Goal: Task Accomplishment & Management: Use online tool/utility

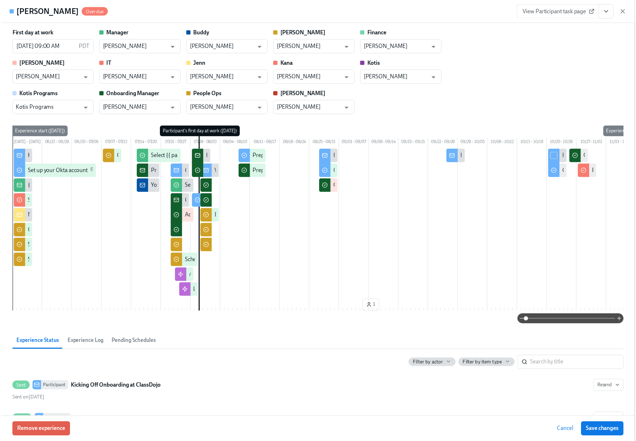
scroll to position [186, 0]
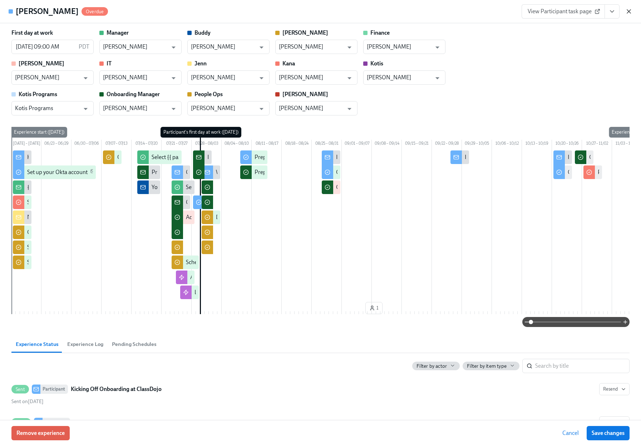
click at [628, 13] on icon "button" at bounding box center [628, 11] width 7 height 7
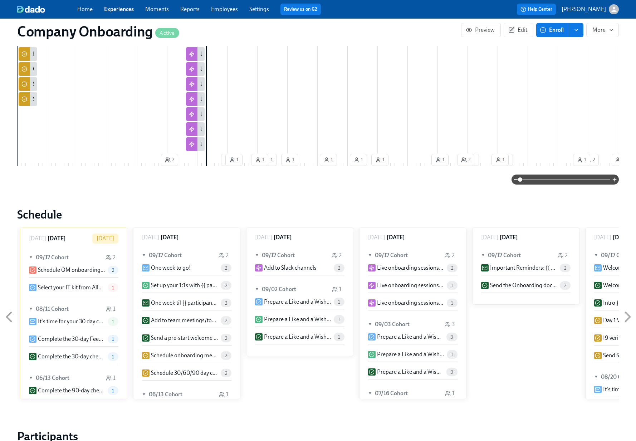
scroll to position [542, 0]
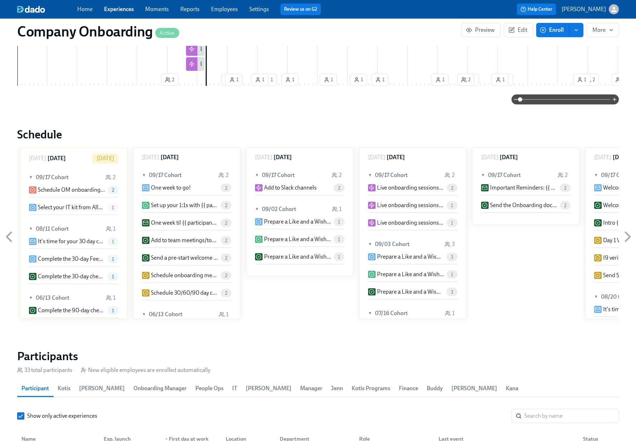
click at [218, 13] on div "Home Experiences Moments Reports Employees Settings Review us on G2" at bounding box center [212, 9] width 271 height 11
click at [226, 7] on link "Employees" at bounding box center [224, 9] width 27 height 7
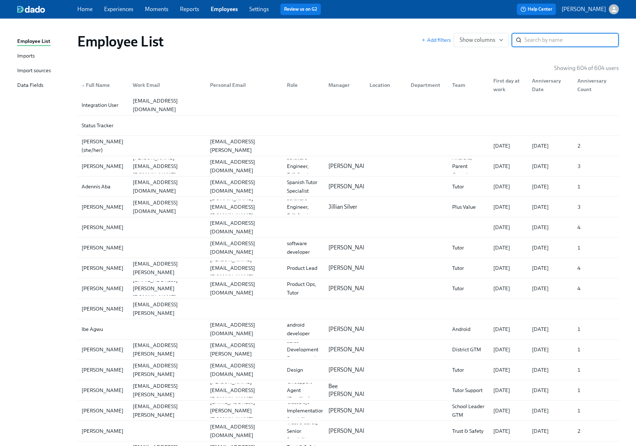
click at [30, 53] on div "Imports" at bounding box center [26, 56] width 18 height 9
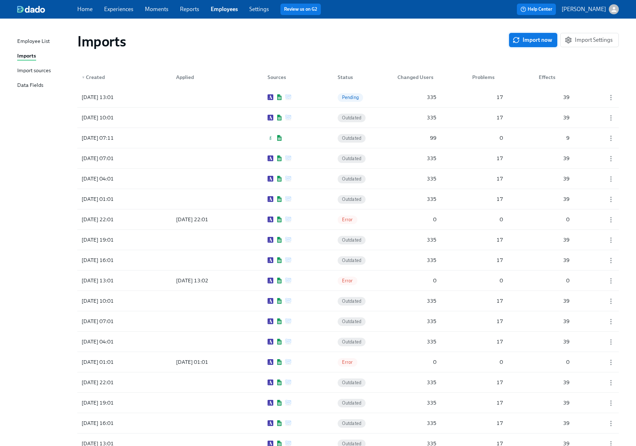
click at [536, 37] on span "Import now" at bounding box center [533, 39] width 38 height 7
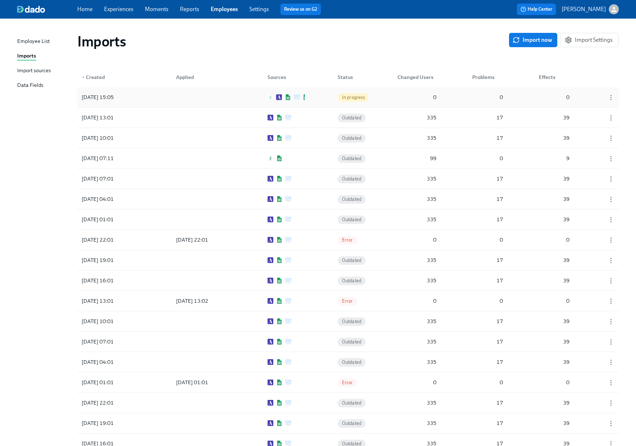
click at [216, 97] on div at bounding box center [202, 97] width 64 height 14
